Goal: Book appointment/travel/reservation

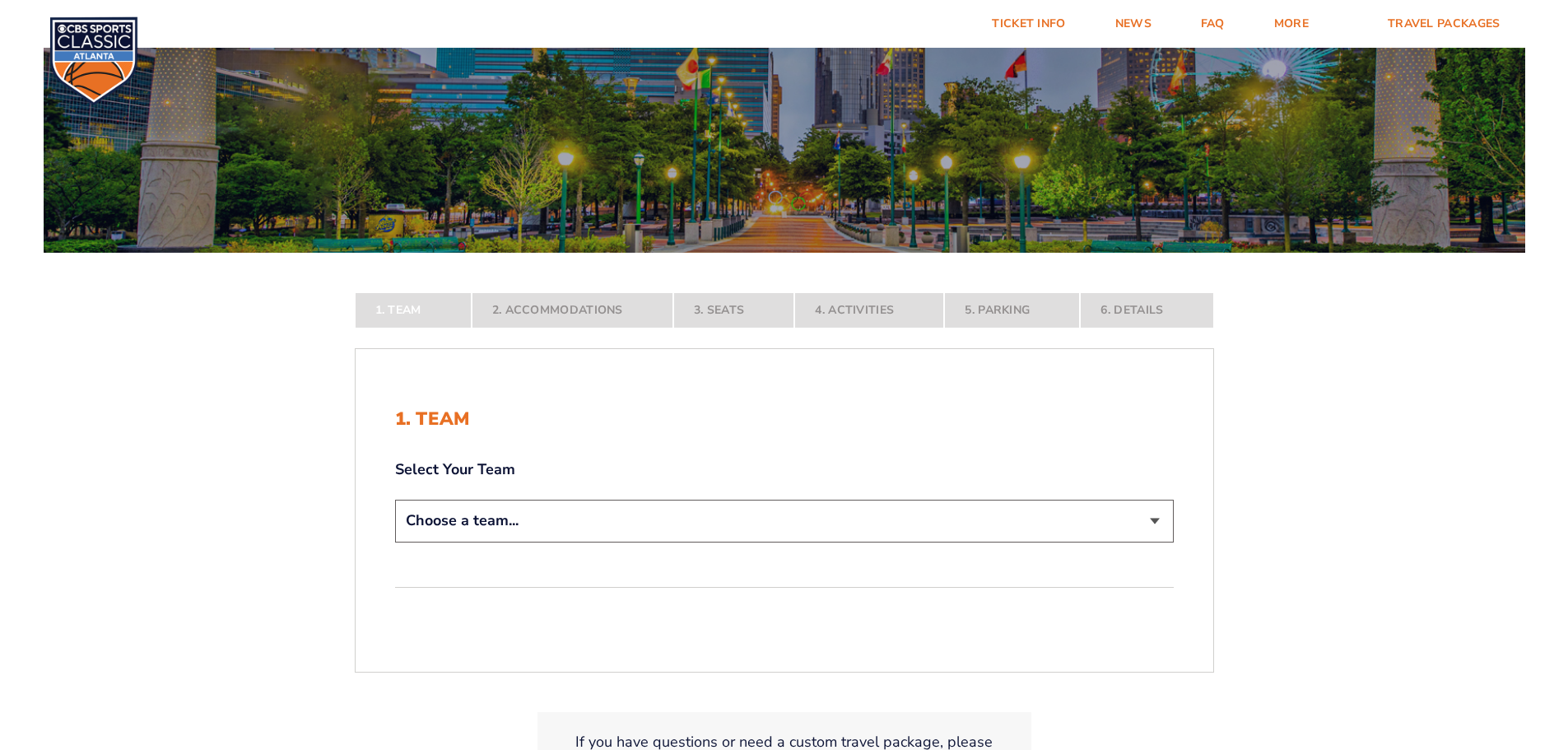
scroll to position [165, 0]
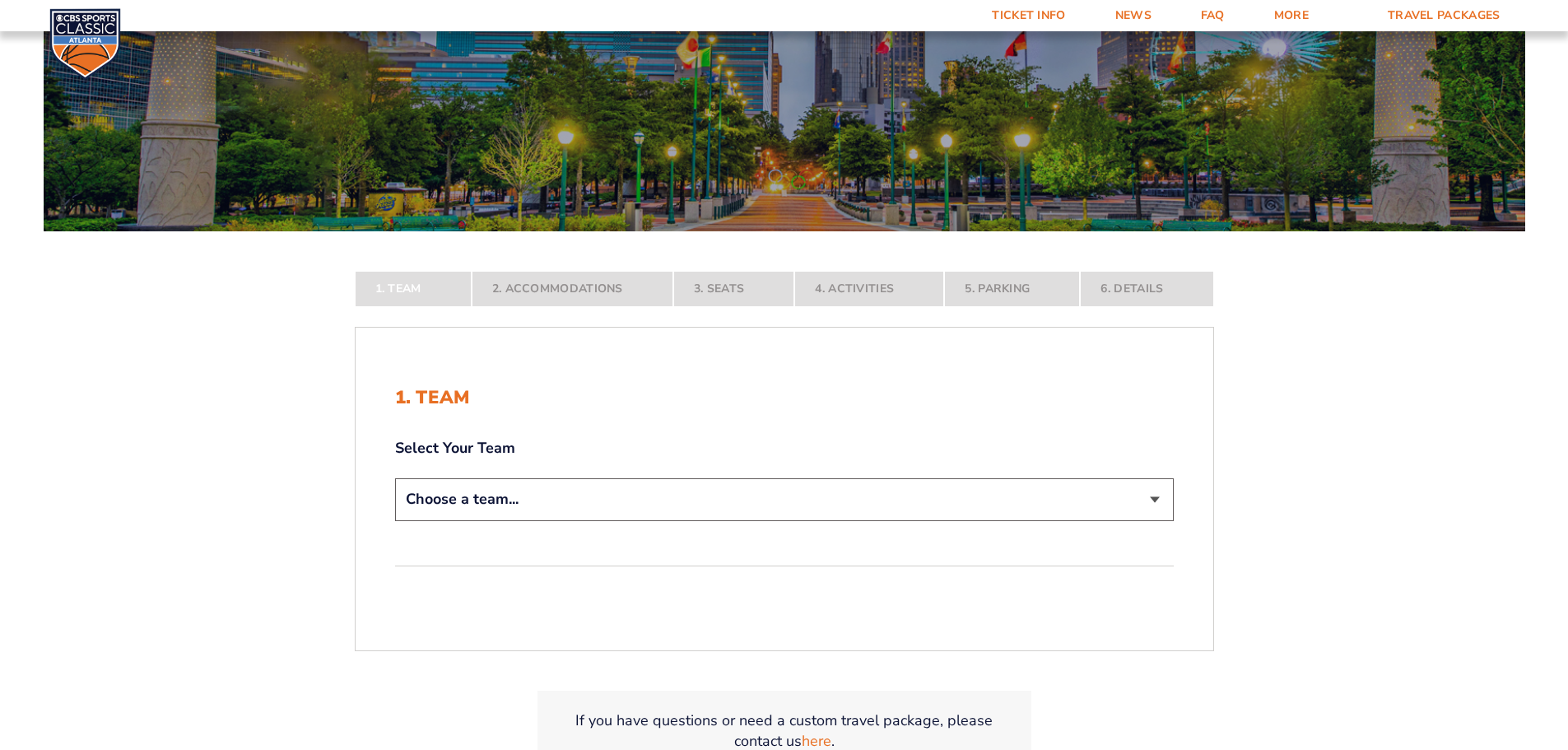
click at [1164, 504] on select "Choose a team... [US_STATE] Wildcats [US_STATE] State Buckeyes [US_STATE] Tar H…" at bounding box center [784, 499] width 779 height 42
select select "12756"
click at [395, 521] on select "Choose a team... [US_STATE] Wildcats [US_STATE] State Buckeyes [US_STATE] Tar H…" at bounding box center [784, 499] width 779 height 42
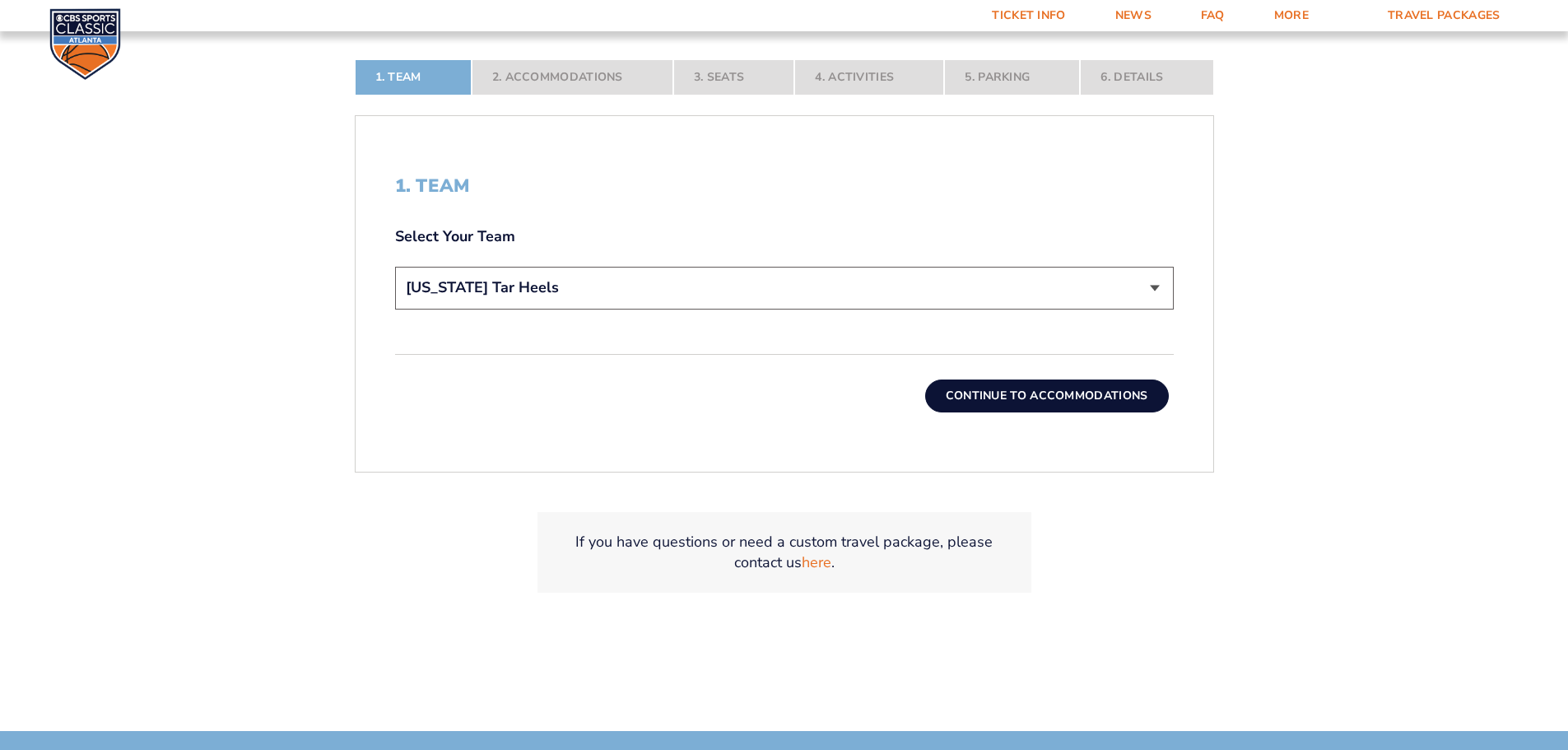
scroll to position [493, 0]
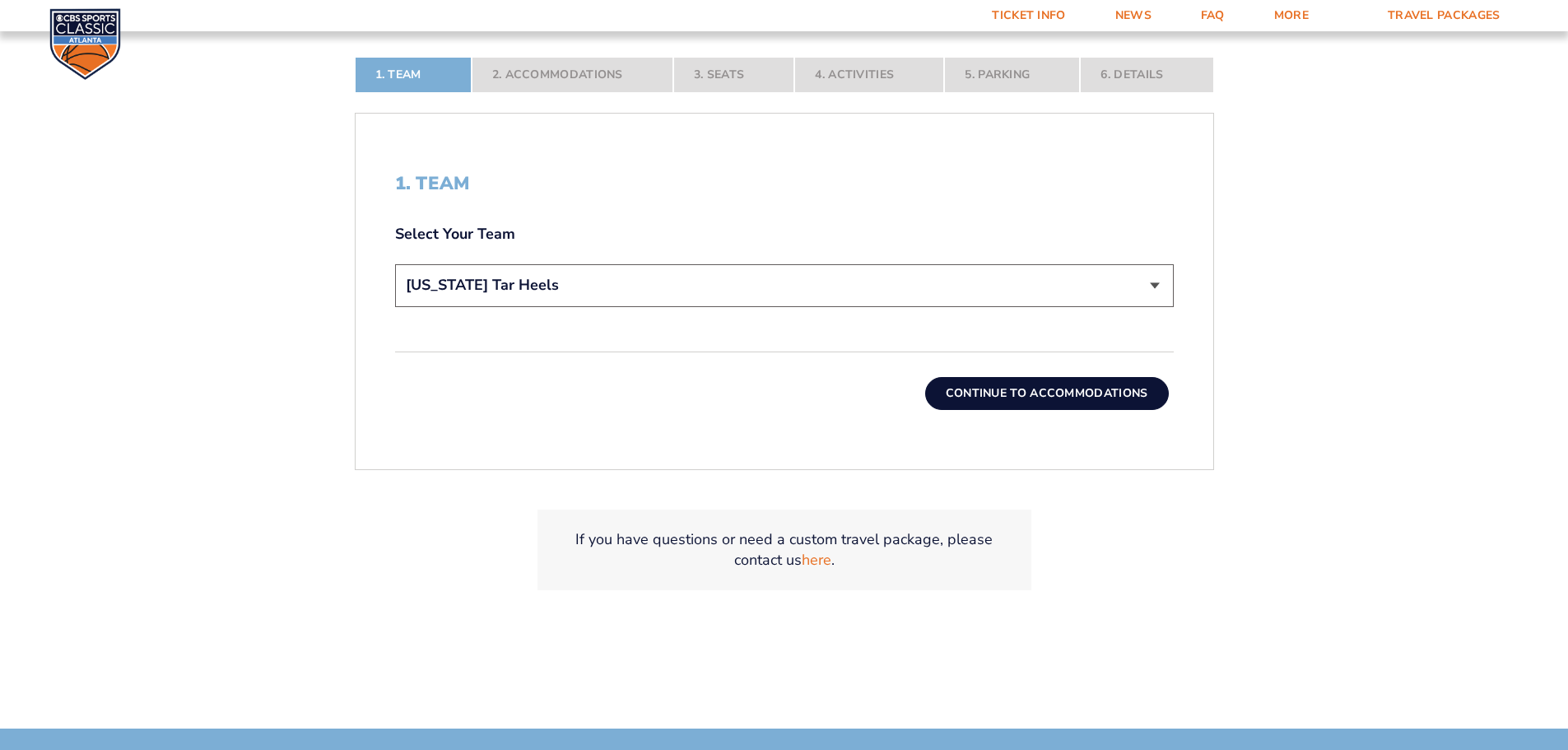
click at [1058, 391] on button "Continue To Accommodations" at bounding box center [1047, 393] width 243 height 33
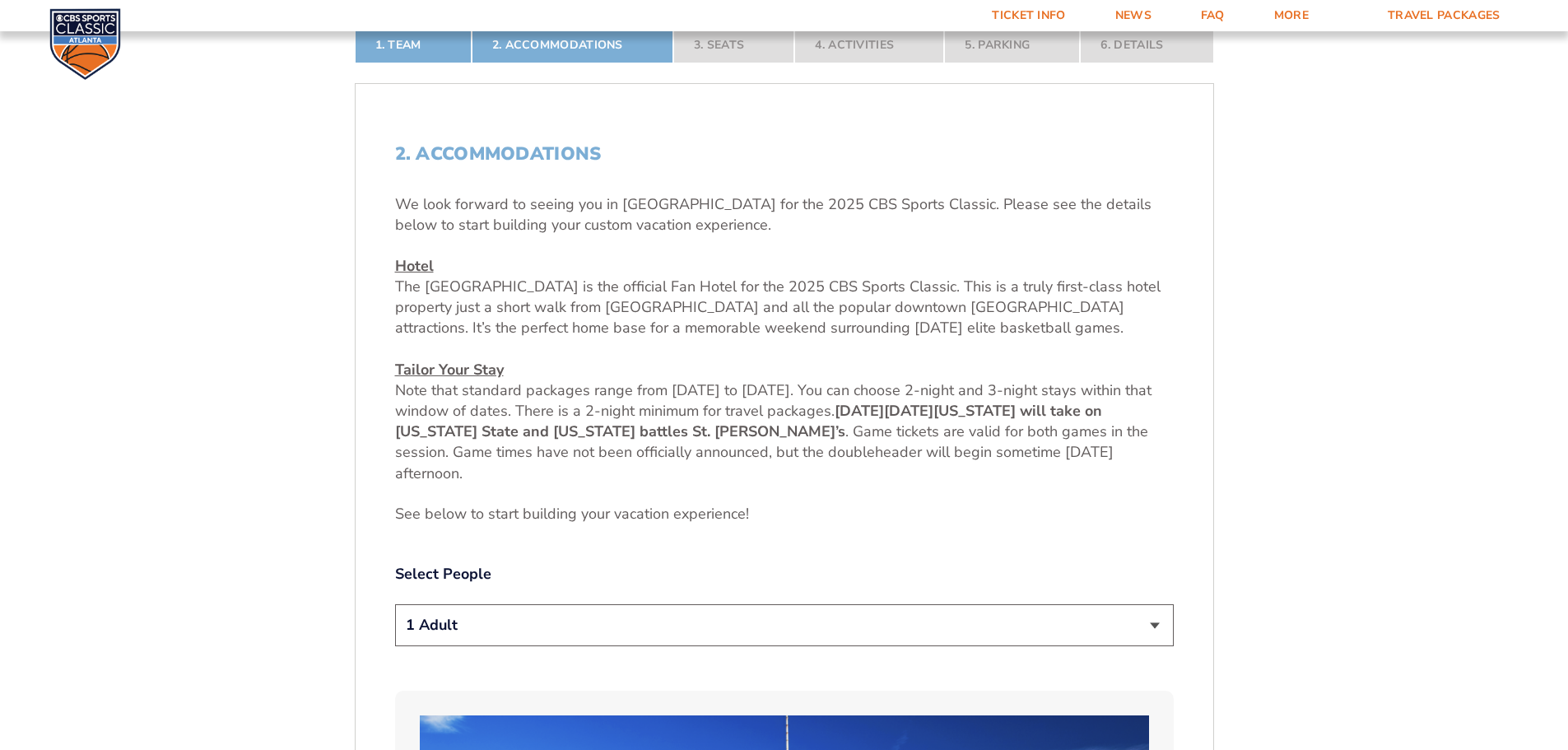
scroll to position [684, 0]
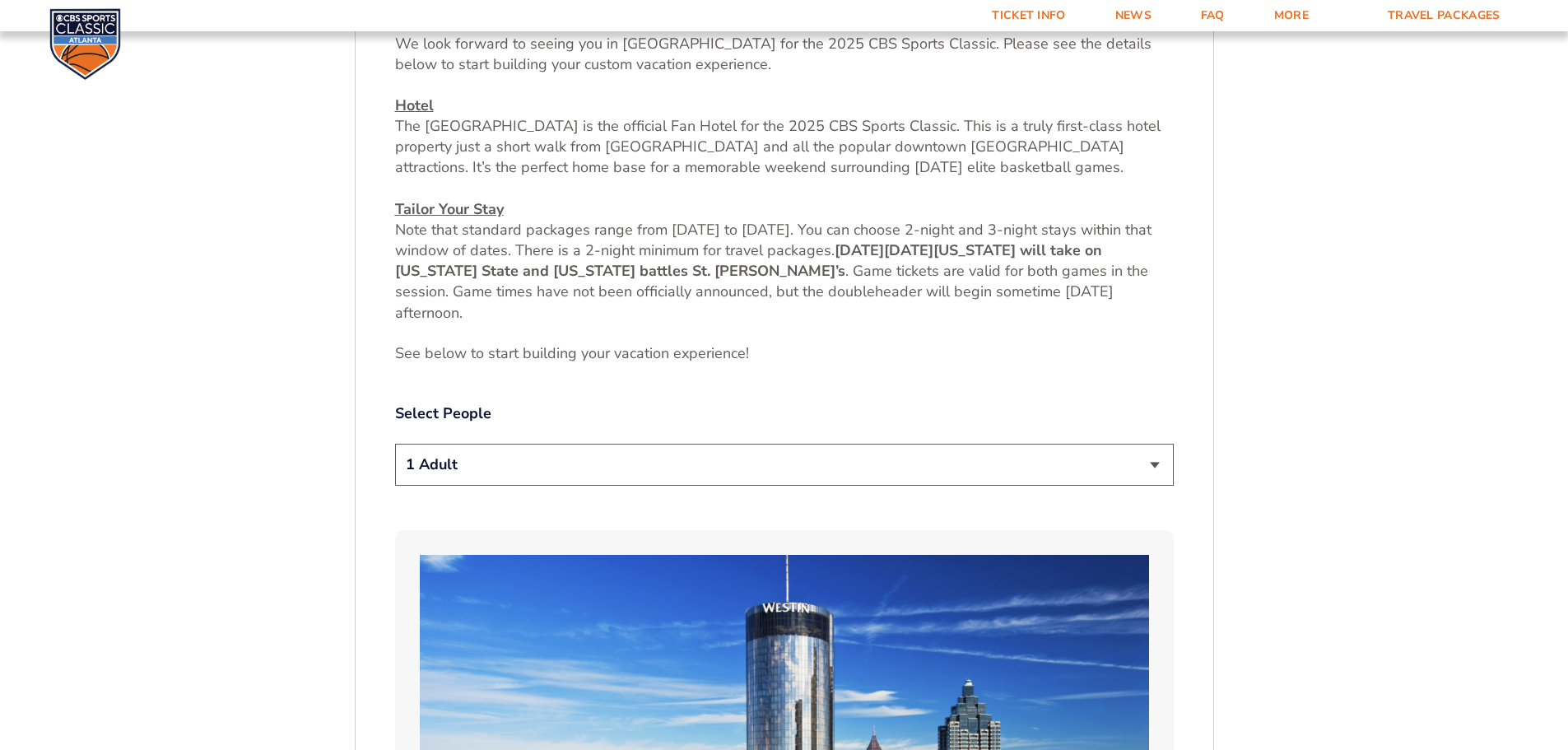
click at [1152, 466] on select "1 Adult 2 Adults 3 Adults 4 Adults 2 Adults + 1 Child 2 Adults + 2 Children 2 A…" at bounding box center [784, 464] width 779 height 42
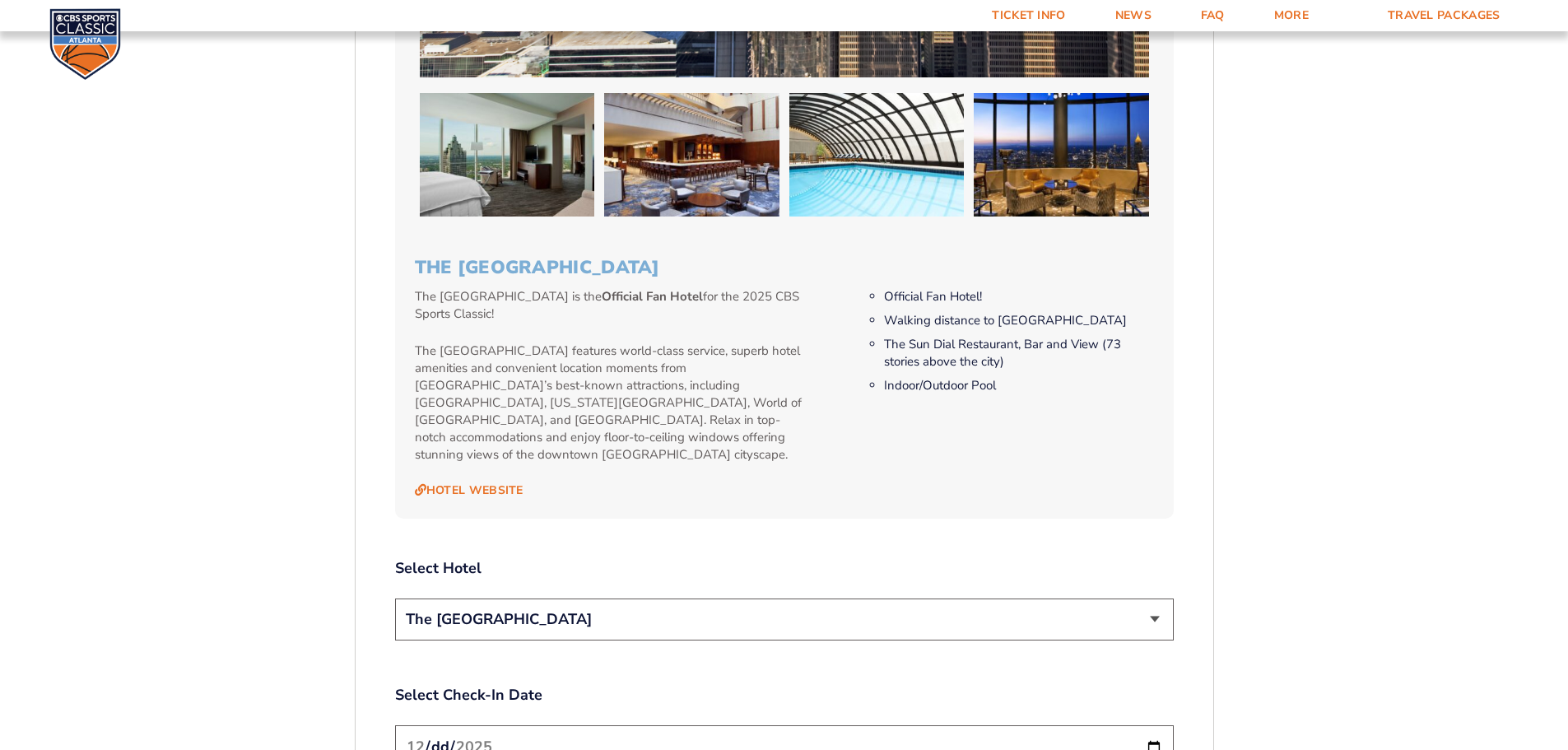
scroll to position [1671, 0]
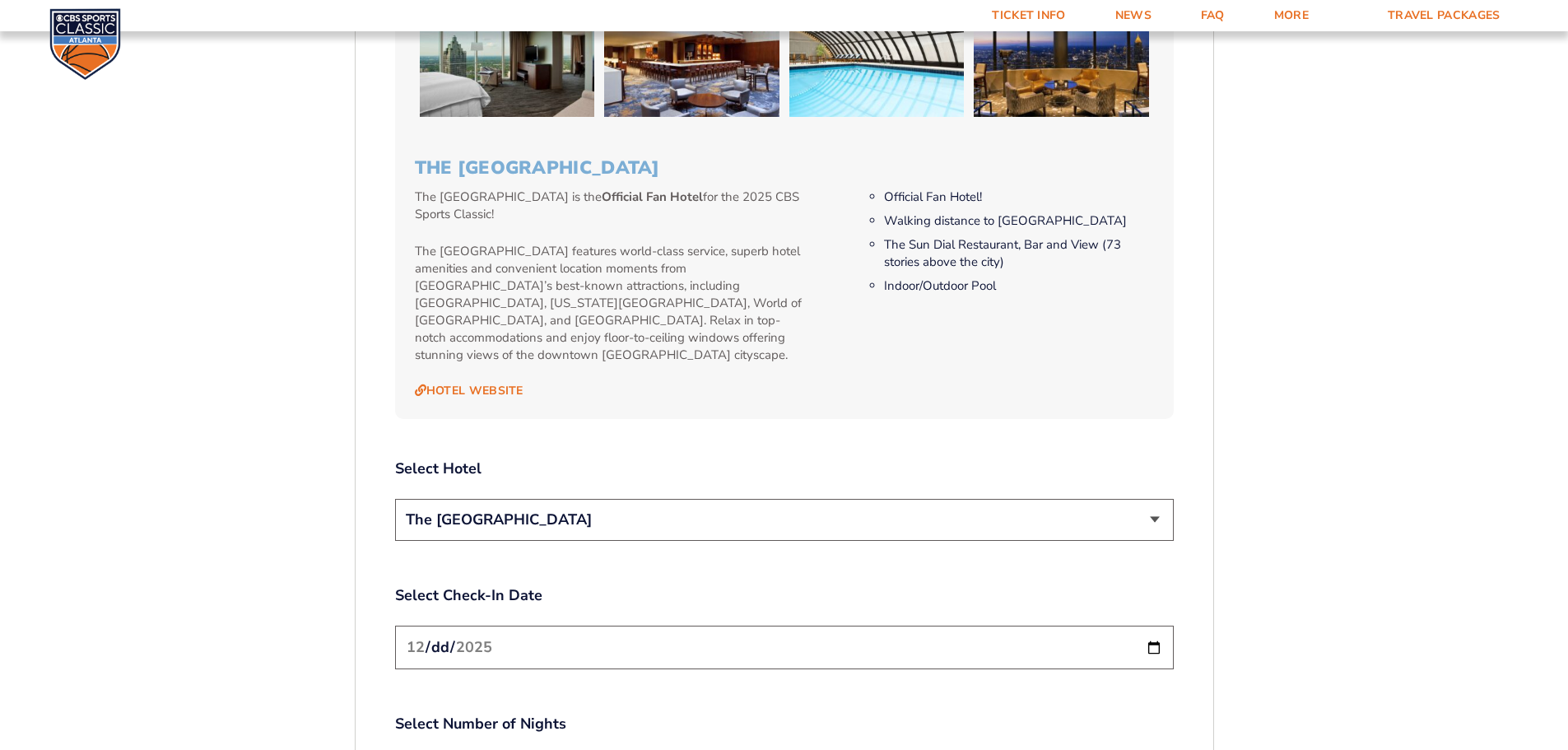
click at [1160, 635] on input "[DATE]" at bounding box center [784, 647] width 779 height 44
click at [1373, 527] on form "[US_STATE] [US_STATE] Travel Package [US_STATE][GEOGRAPHIC_DATA] [US_STATE] Sta…" at bounding box center [784, 93] width 1568 height 3528
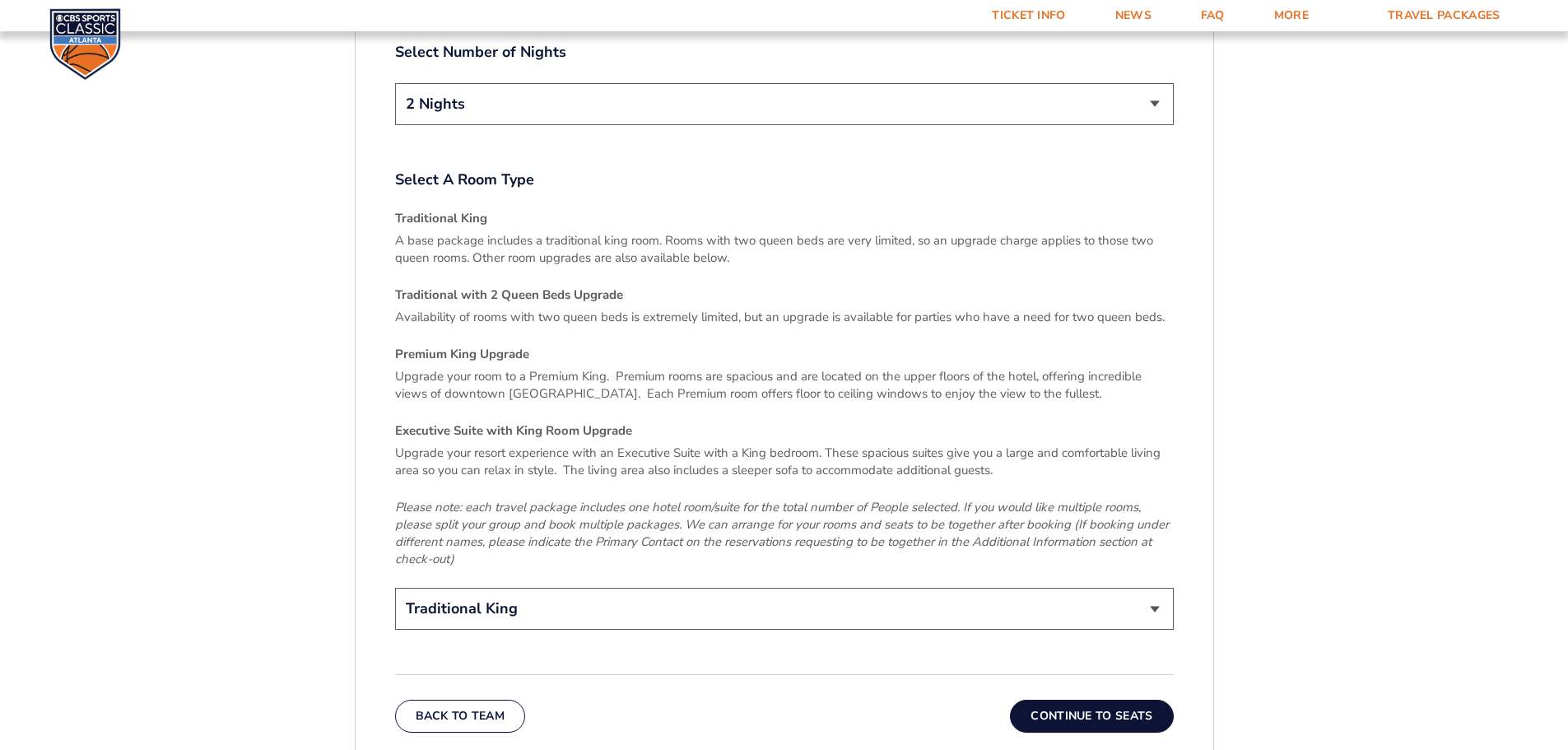
scroll to position [2412, 0]
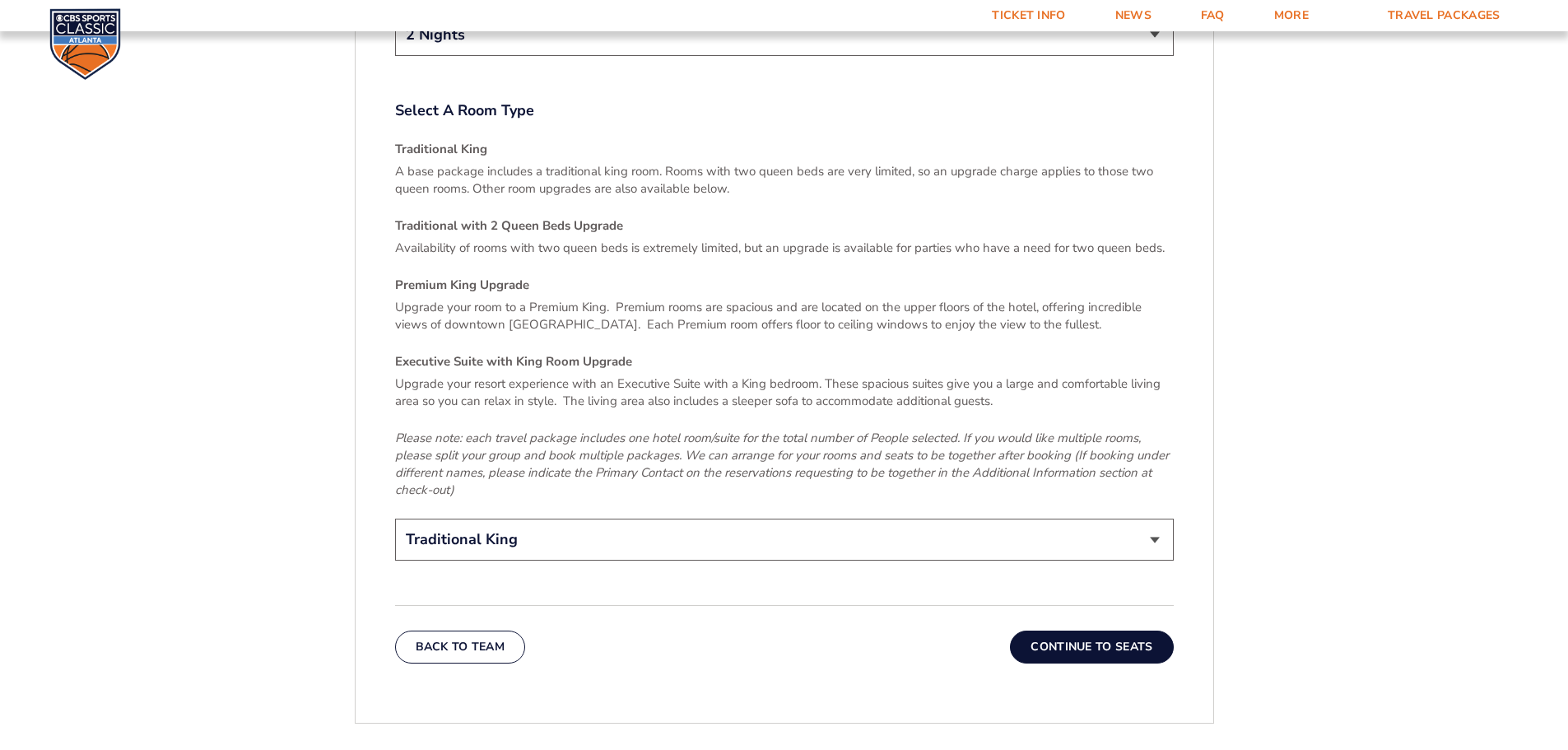
click at [1082, 630] on button "Continue To Seats" at bounding box center [1092, 646] width 163 height 33
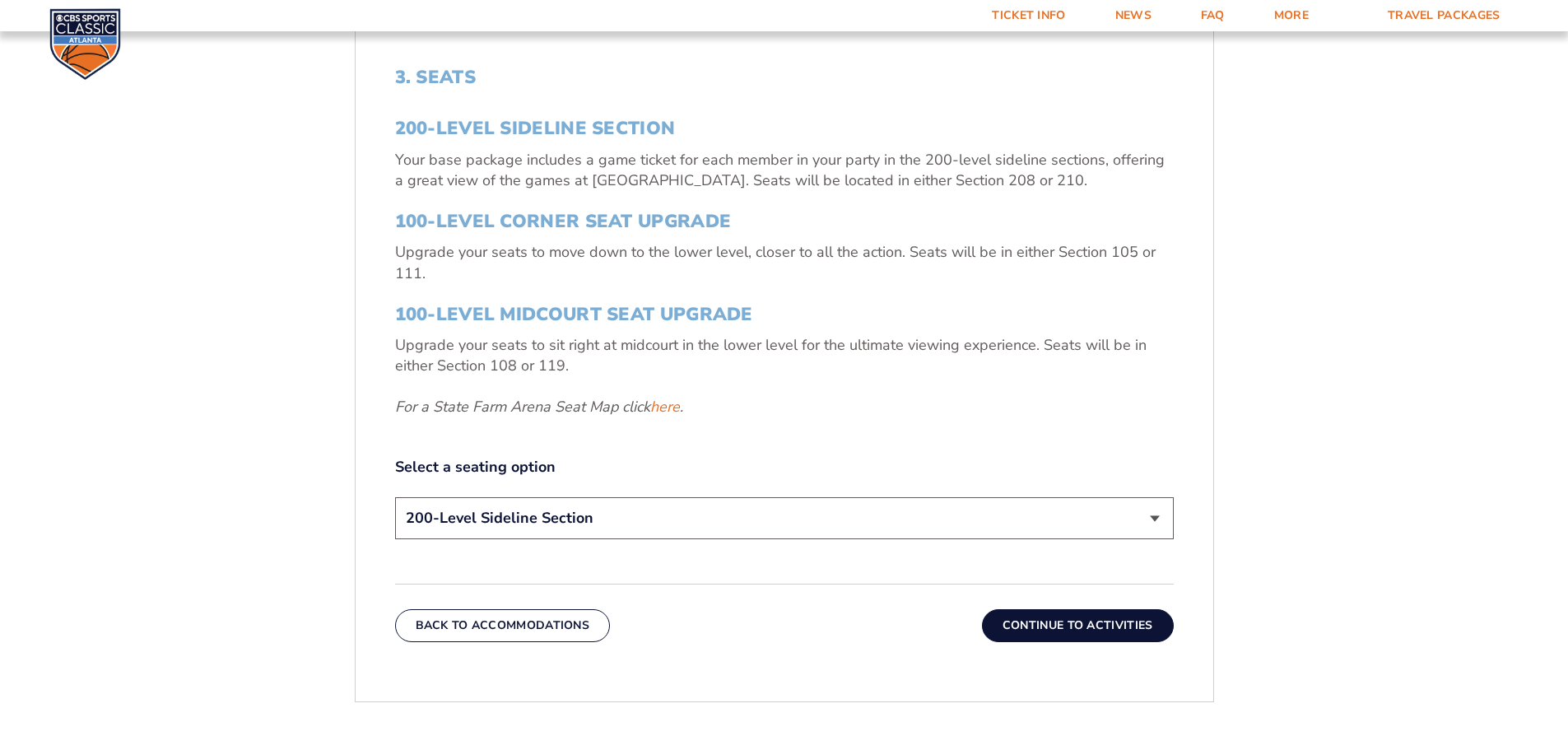
scroll to position [602, 0]
click at [670, 403] on link "here" at bounding box center [665, 405] width 30 height 21
click at [1155, 512] on select "200-Level Sideline Section 100-Level Corner Seat Upgrade (+$120 per person) 100…" at bounding box center [784, 516] width 779 height 42
